Goal: Information Seeking & Learning: Learn about a topic

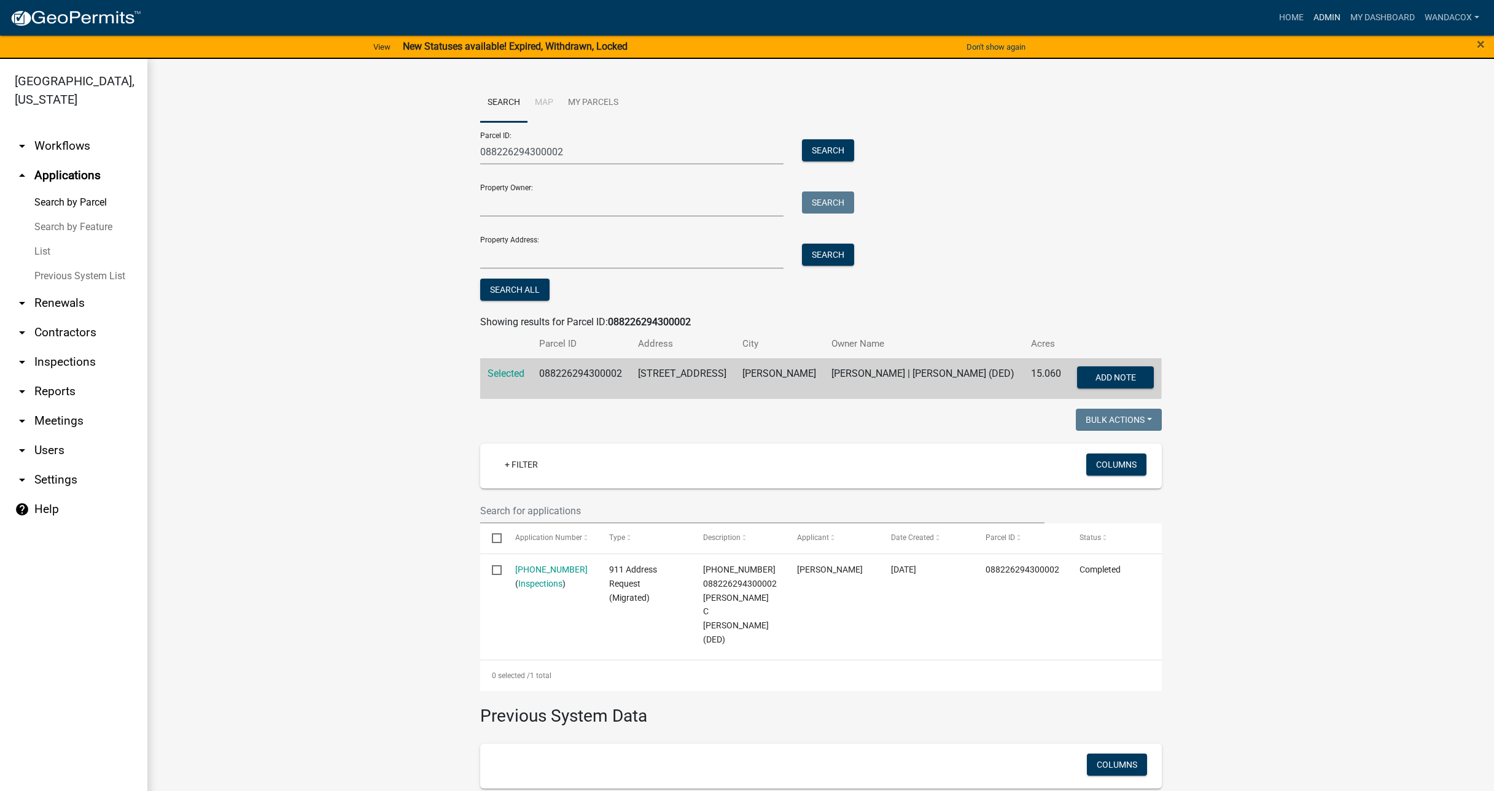
click at [1333, 7] on link "Admin" at bounding box center [1326, 17] width 37 height 23
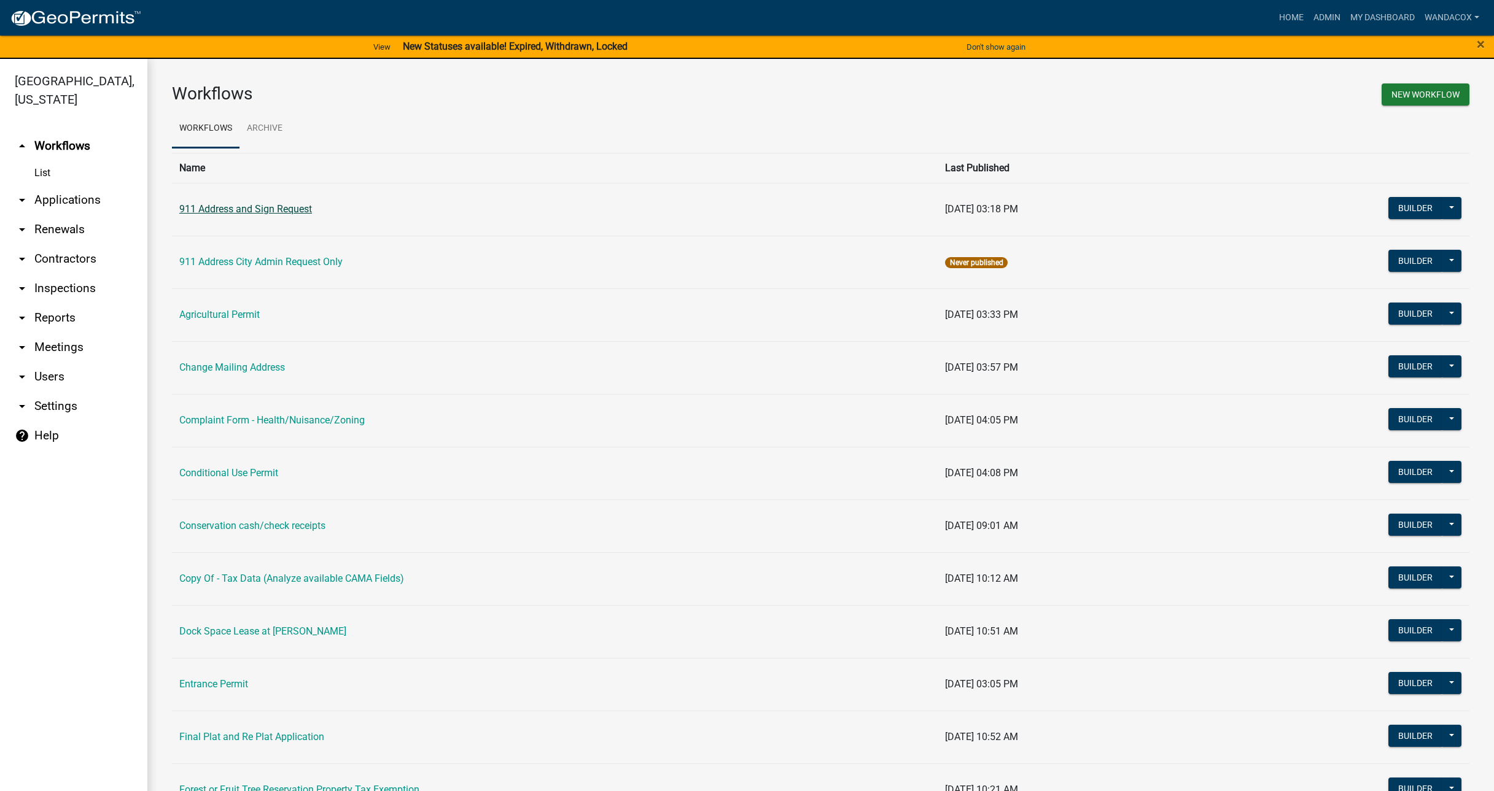
click at [233, 209] on link "911 Address and Sign Request" at bounding box center [245, 209] width 133 height 12
click at [238, 311] on link "Agricultural Permit" at bounding box center [219, 315] width 80 height 12
click at [257, 474] on link "Conditional Use Permit" at bounding box center [228, 473] width 99 height 12
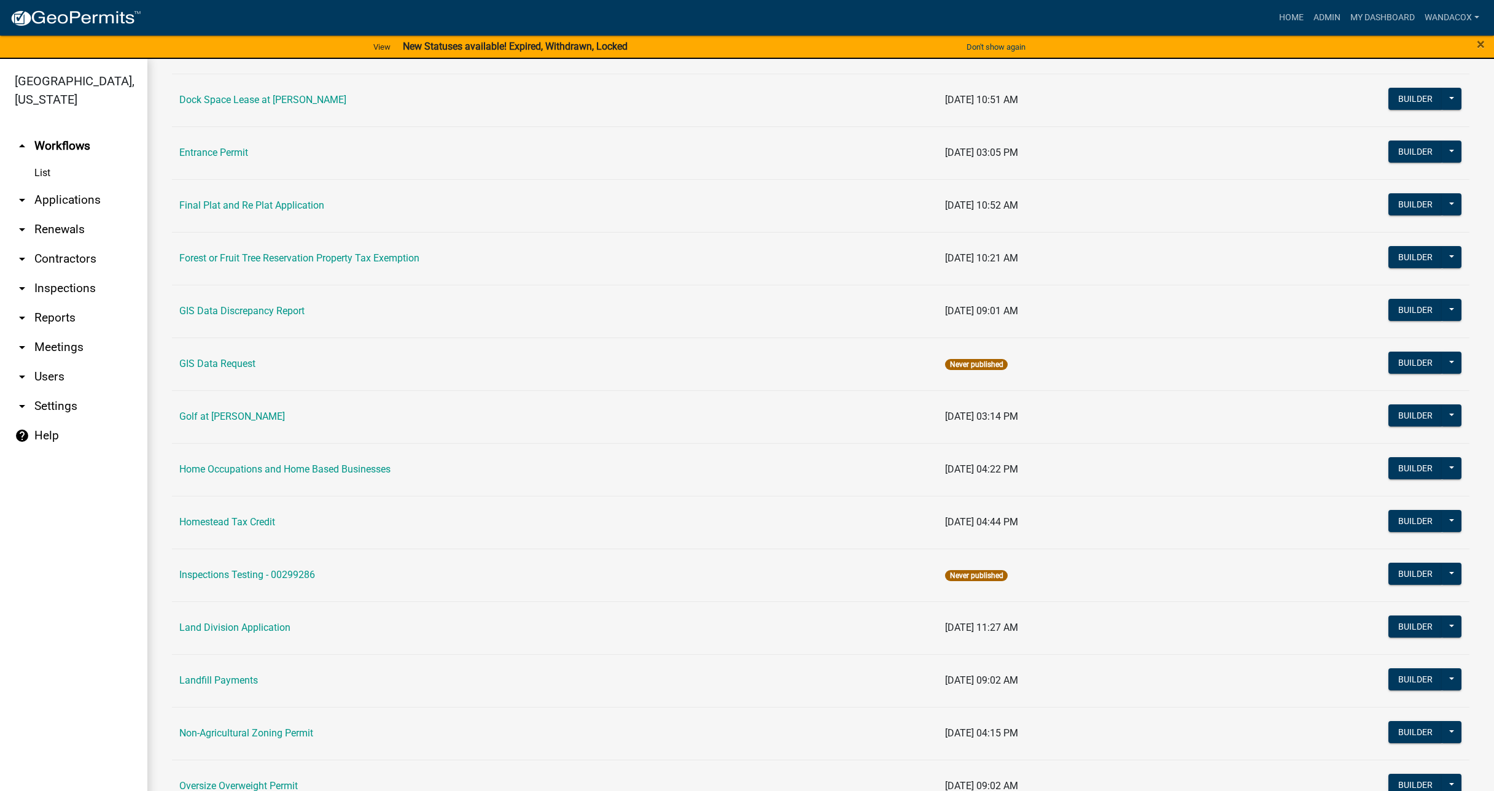
scroll to position [537, 0]
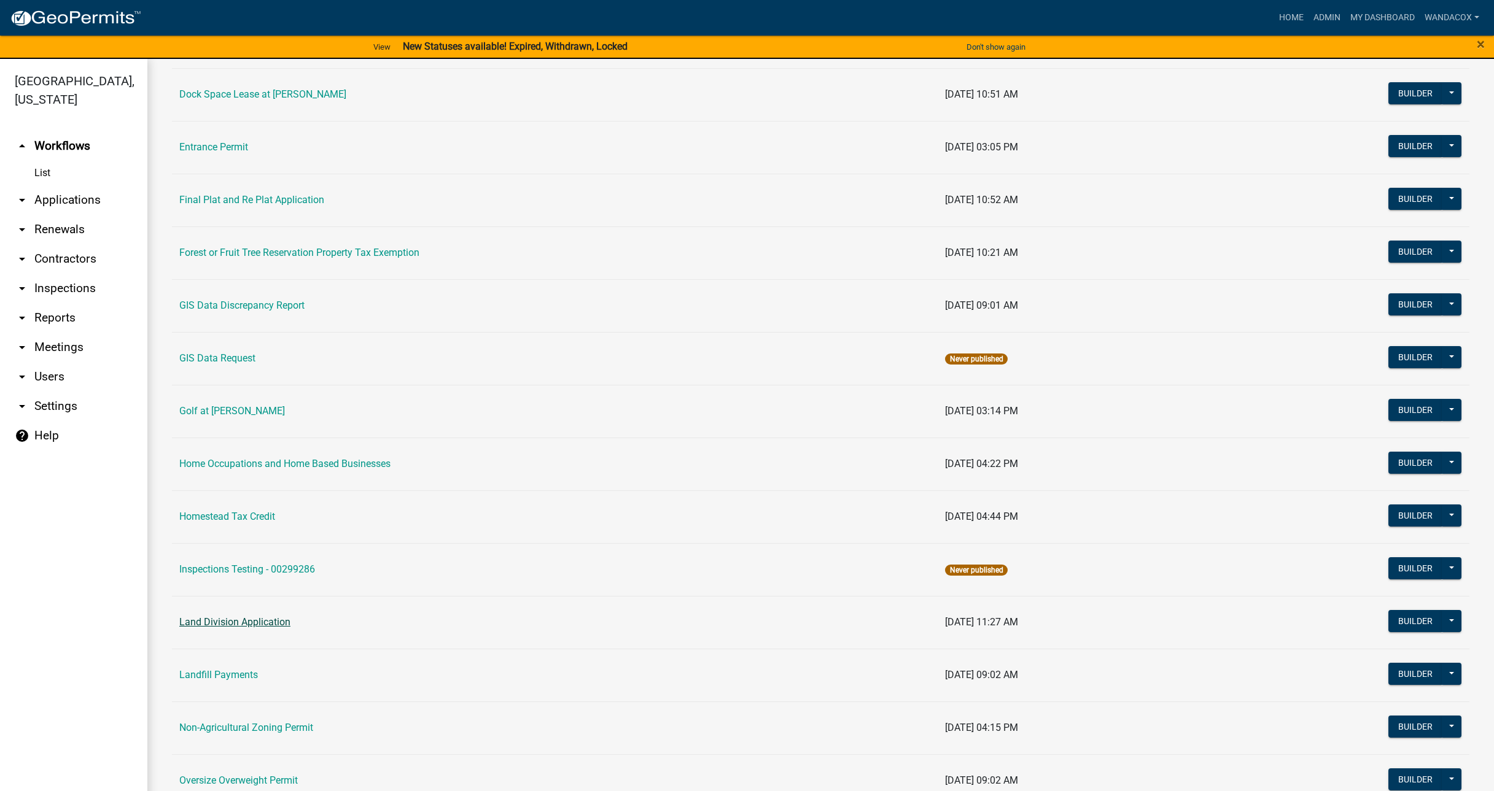
click at [266, 620] on link "Land Division Application" at bounding box center [234, 622] width 111 height 12
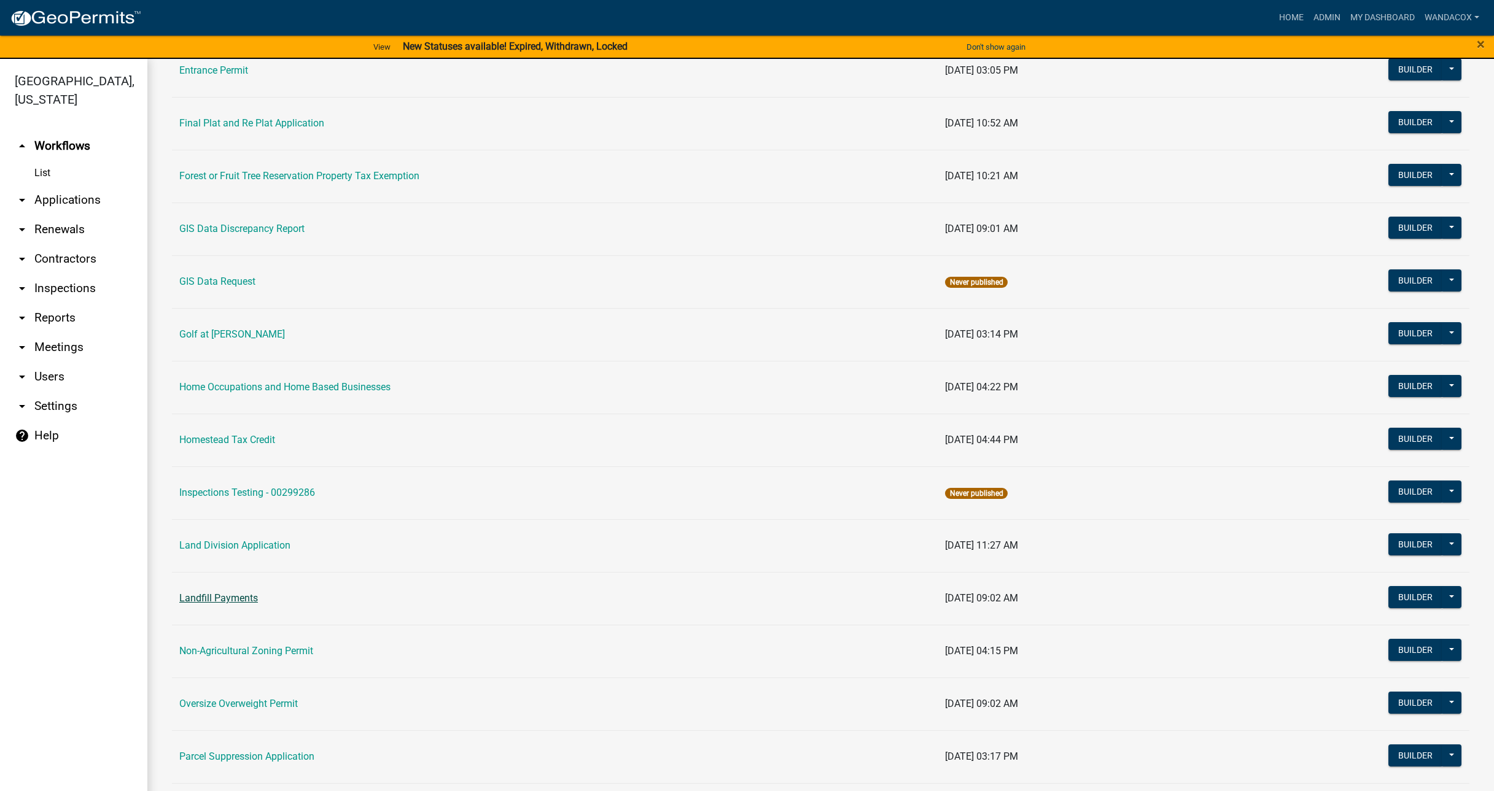
click at [222, 599] on link "Landfill Payments" at bounding box center [218, 598] width 79 height 12
